Goal: Find specific page/section: Find specific page/section

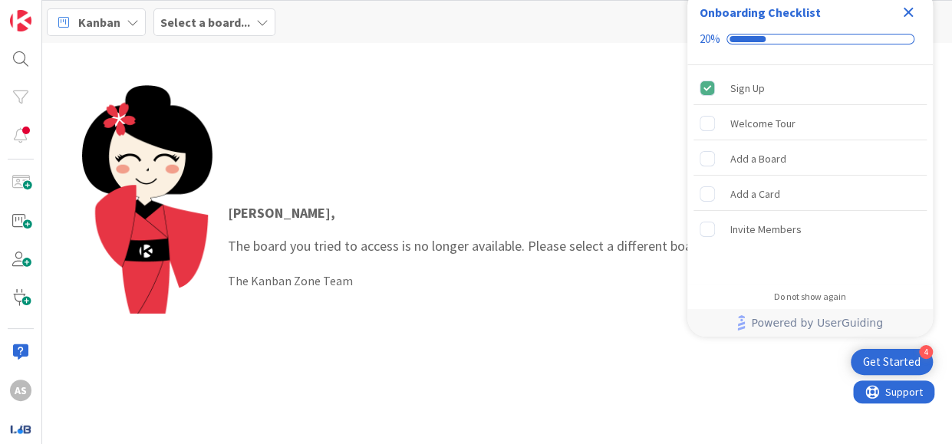
click at [910, 8] on icon "Close Checklist" at bounding box center [908, 13] width 10 height 10
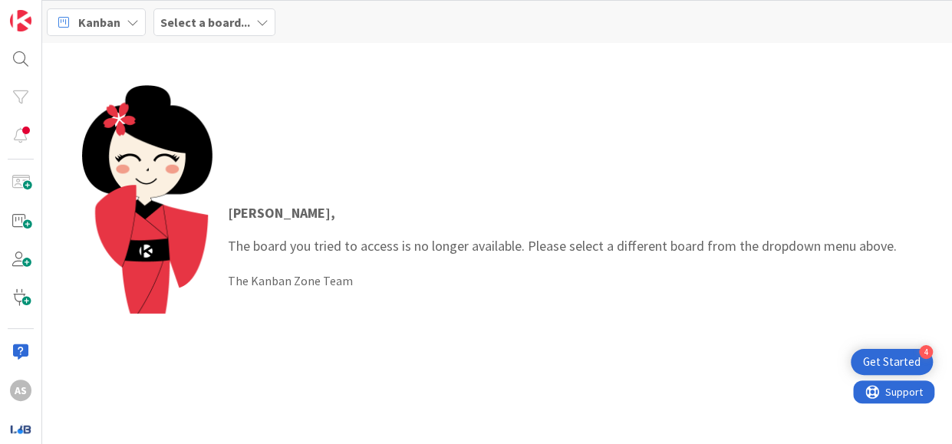
click at [224, 11] on div "Select a board..." at bounding box center [214, 22] width 122 height 28
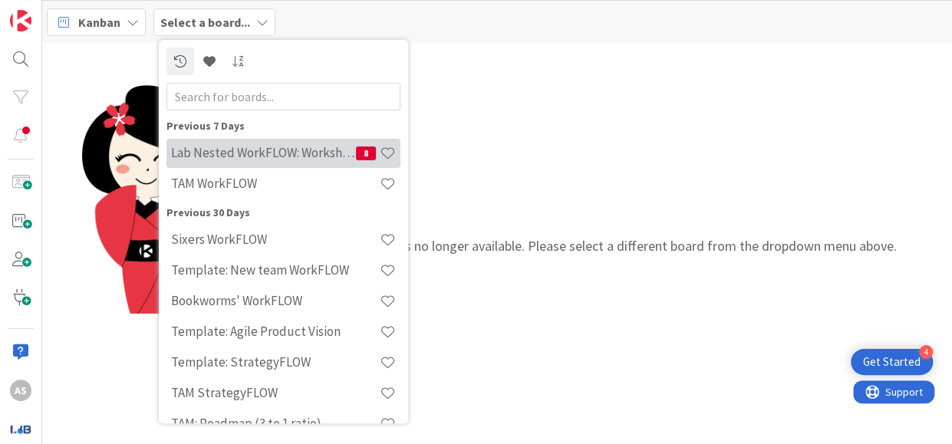
click at [338, 159] on h4 "Lab Nested WorkFLOW: Workshop" at bounding box center [263, 152] width 185 height 15
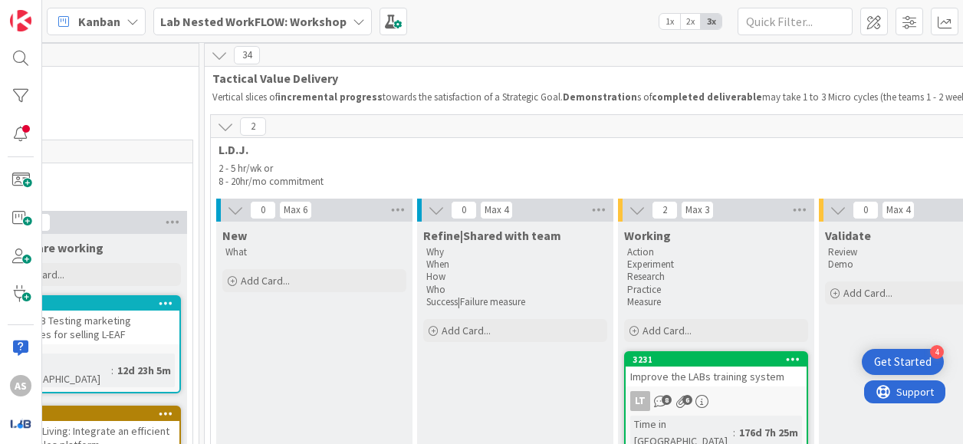
scroll to position [0, 2292]
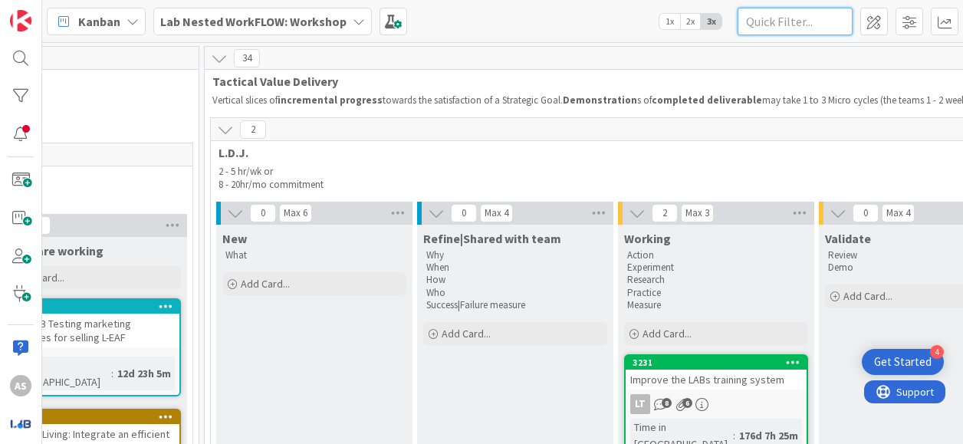
click at [775, 18] on input "text" at bounding box center [795, 22] width 115 height 28
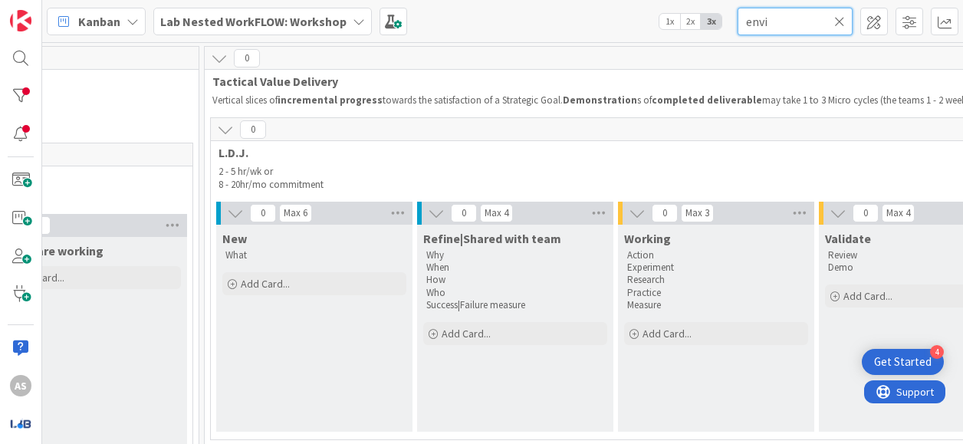
type input "envi"
click at [841, 18] on icon at bounding box center [839, 22] width 11 height 14
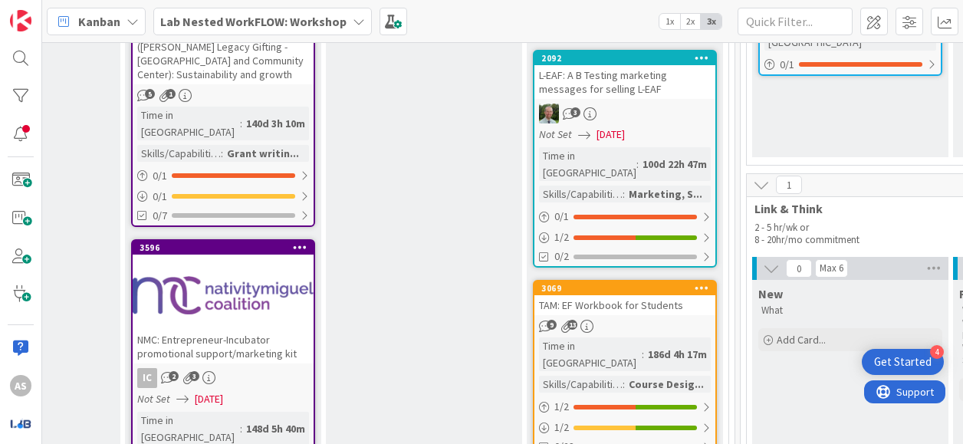
scroll to position [1764, 1755]
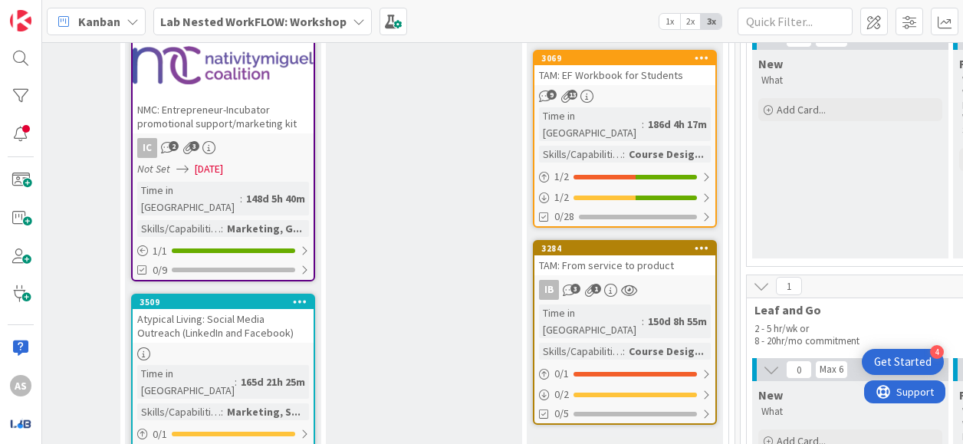
click at [586, 437] on link "Show More (10)" at bounding box center [625, 449] width 184 height 25
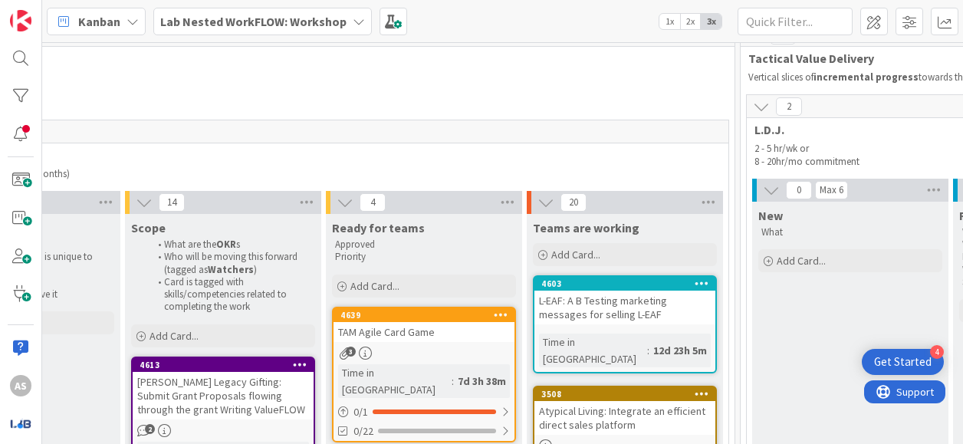
scroll to position [0, 1755]
